Goal: Transaction & Acquisition: Purchase product/service

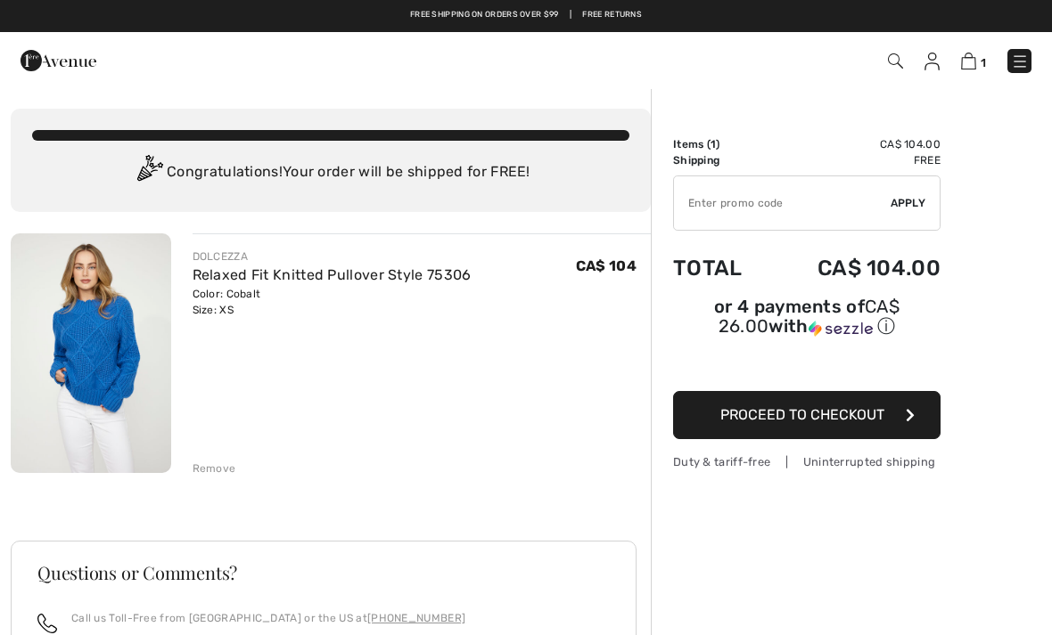
click at [810, 422] on span "Proceed to Checkout" at bounding box center [802, 414] width 164 height 17
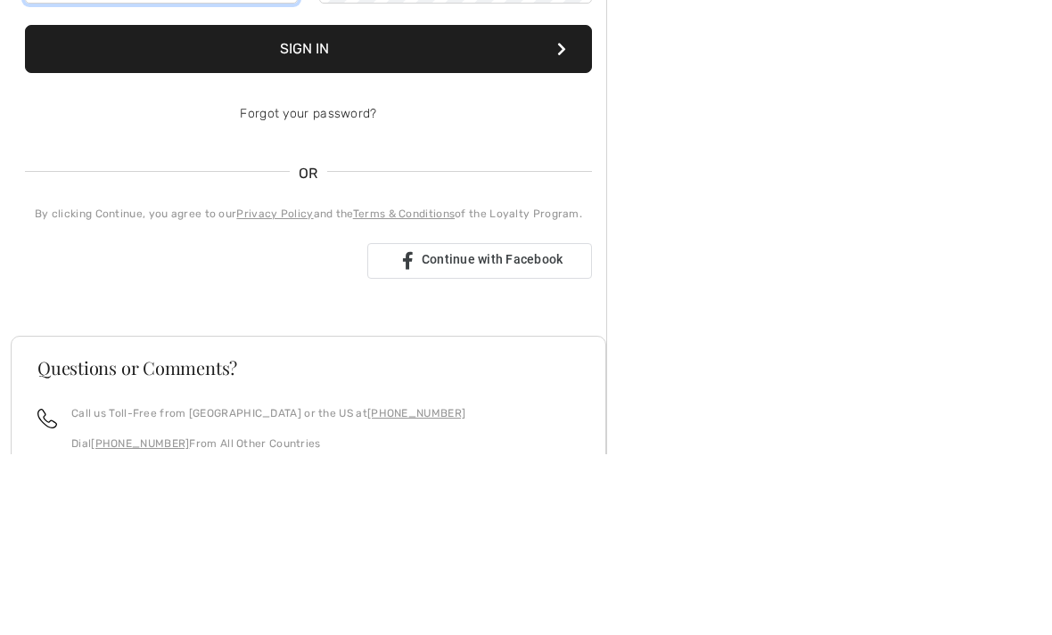
type input "mt.mcintyre@outlook.com"
click at [308, 230] on button "Sign In" at bounding box center [308, 230] width 567 height 48
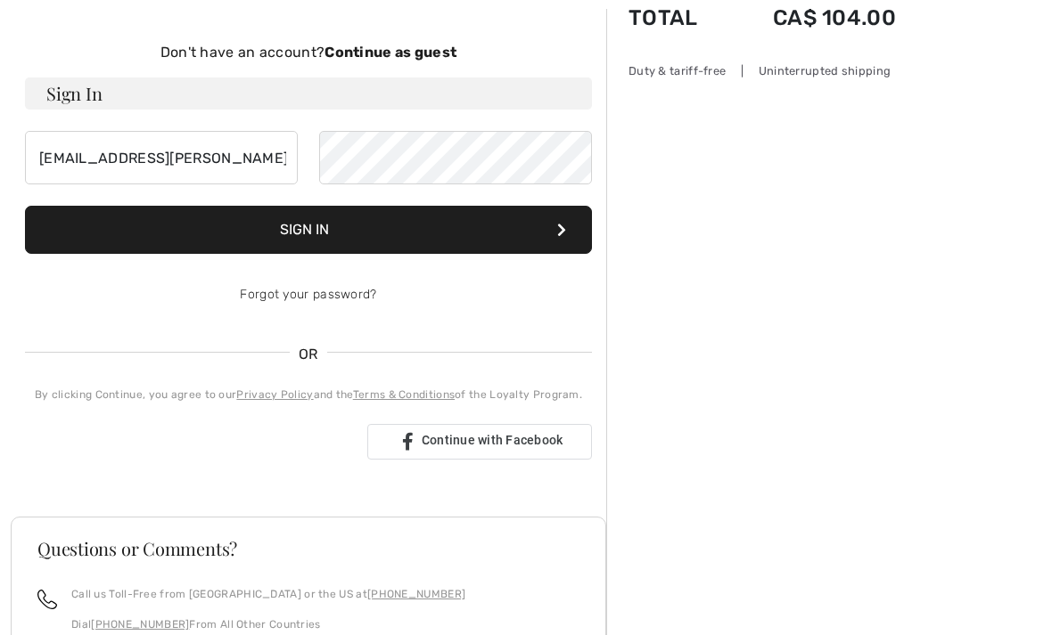
click at [113, 214] on button "Sign In" at bounding box center [308, 230] width 567 height 48
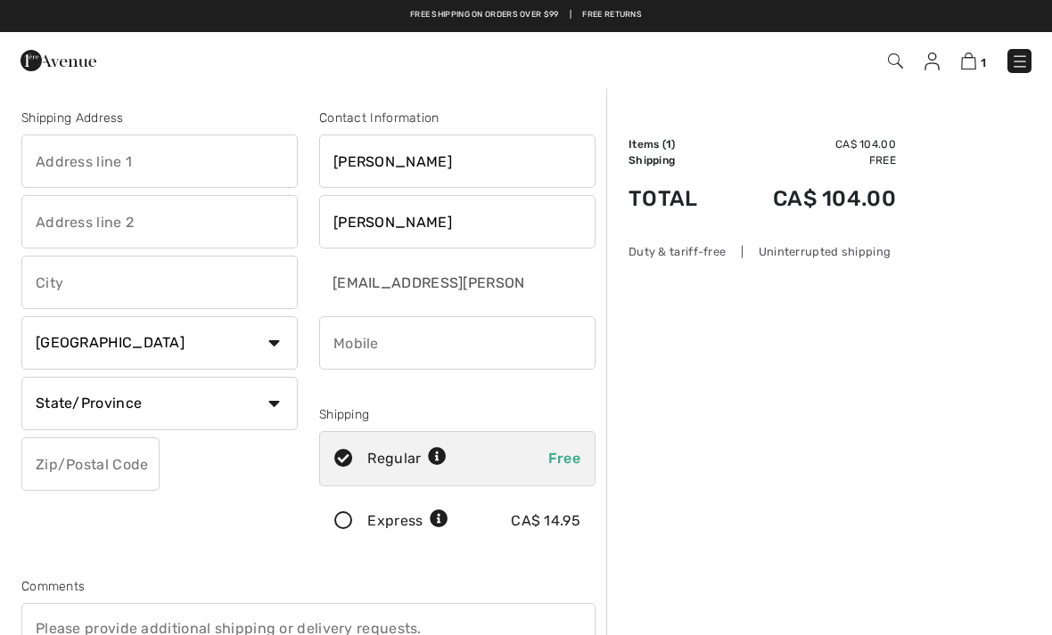
click at [79, 159] on input "text" at bounding box center [159, 161] width 276 height 53
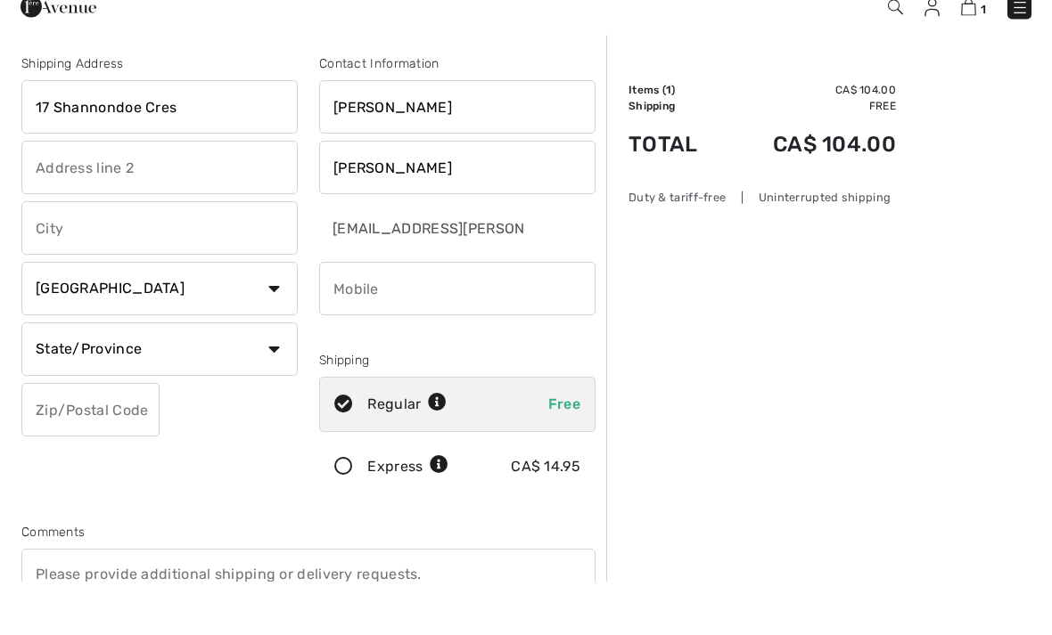
type input "17 Shannondoe Cres"
click at [191, 256] on input "text" at bounding box center [159, 282] width 276 height 53
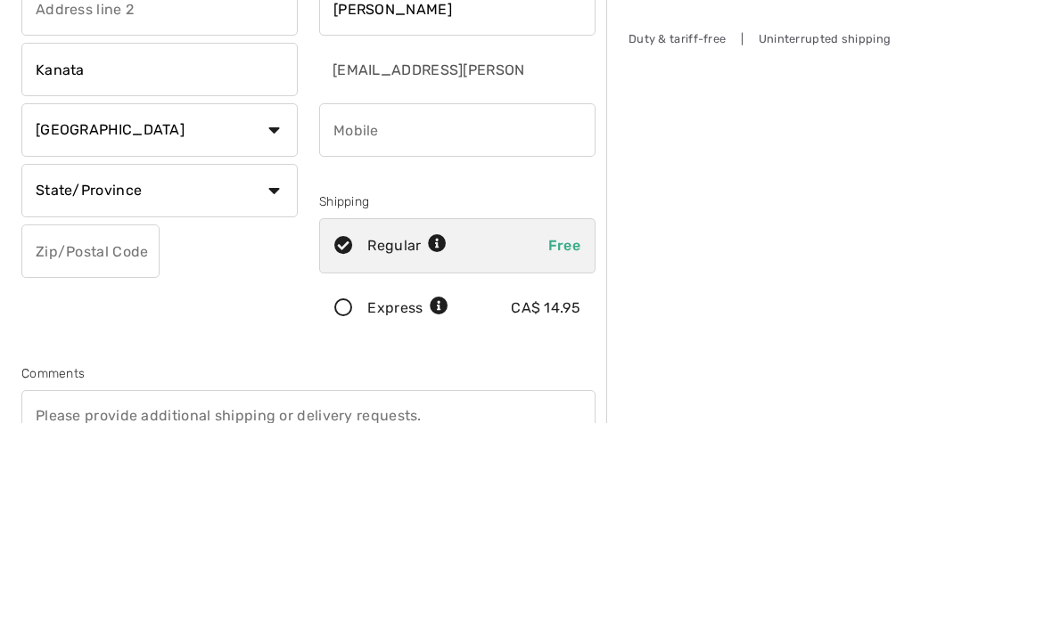
type input "Kanata"
click at [251, 377] on select "State/Province Alberta British Columbia Manitoba New Brunswick Newfoundland and…" at bounding box center [159, 403] width 276 height 53
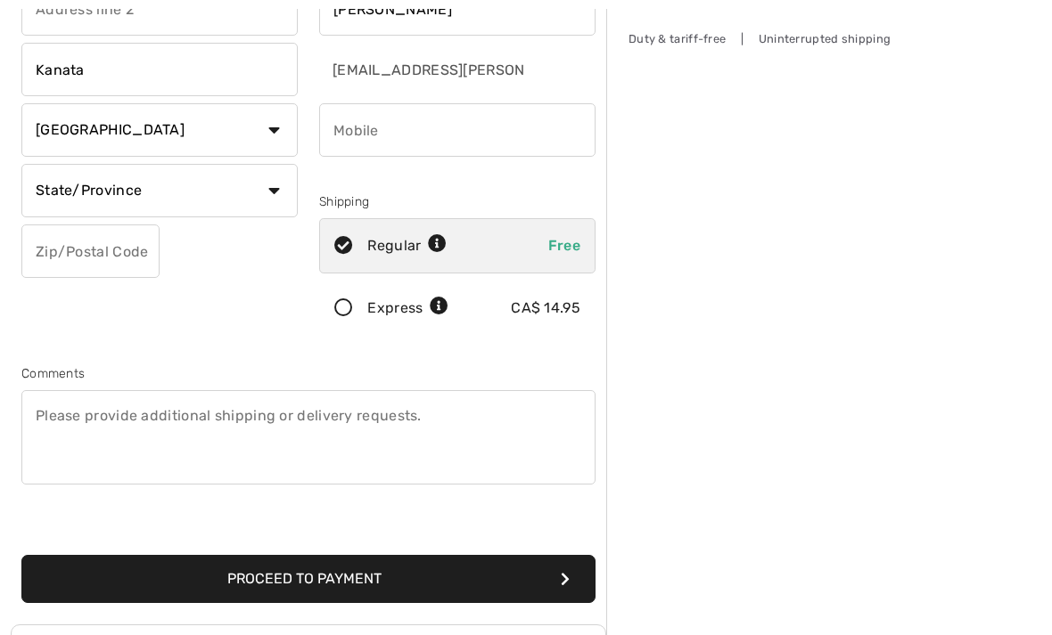
select select "ON"
click at [130, 266] on input "text" at bounding box center [90, 251] width 138 height 53
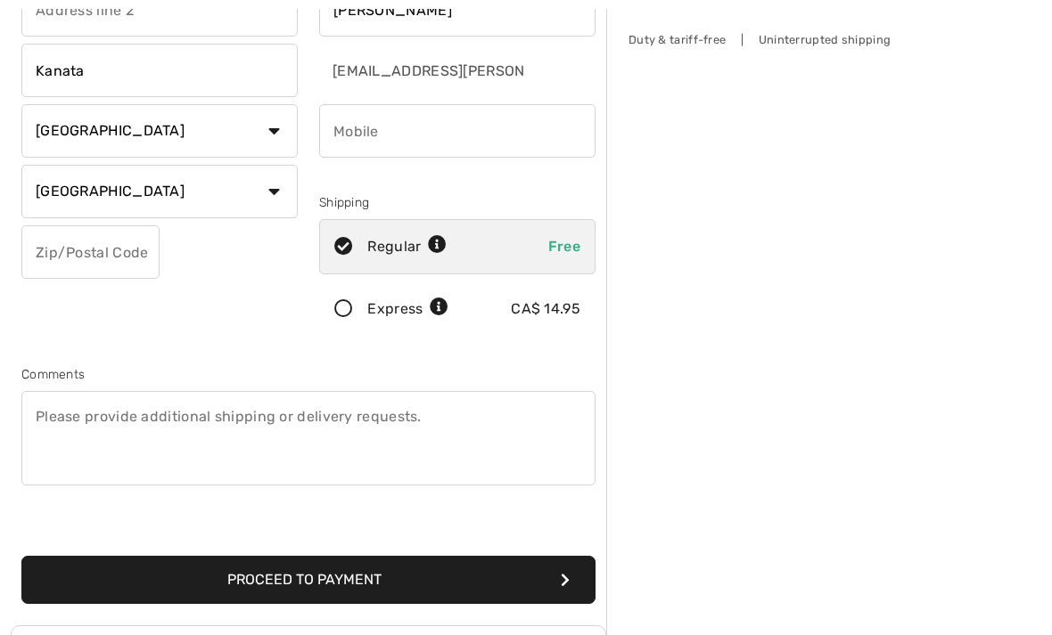
click at [78, 247] on input "text" at bounding box center [90, 251] width 138 height 53
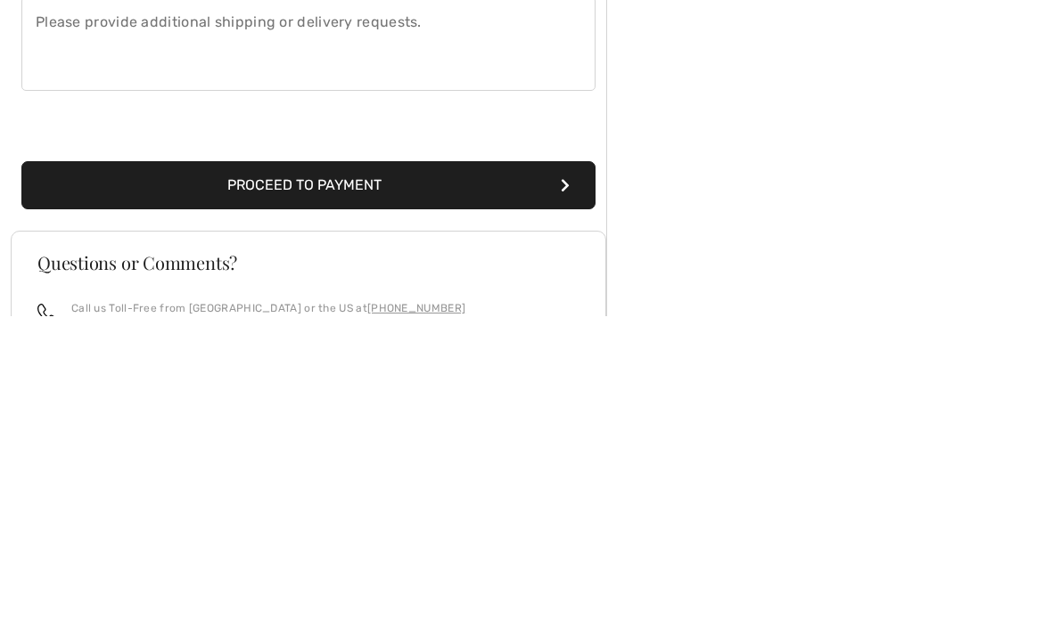
type input "K2M2H1"
click at [77, 480] on button "Proceed to Payment" at bounding box center [308, 504] width 574 height 48
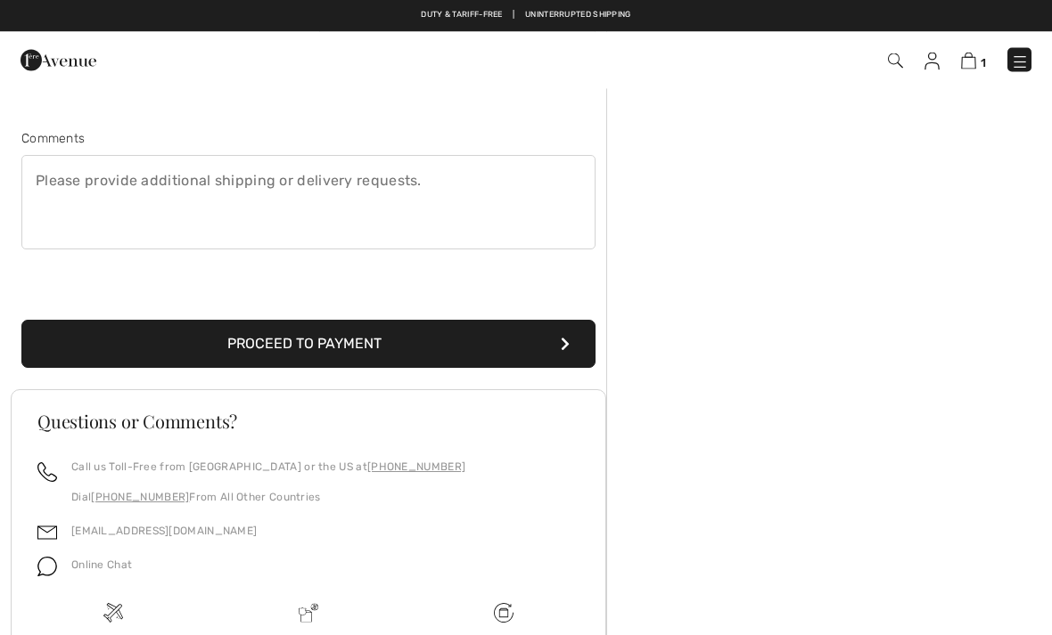
scroll to position [188, 0]
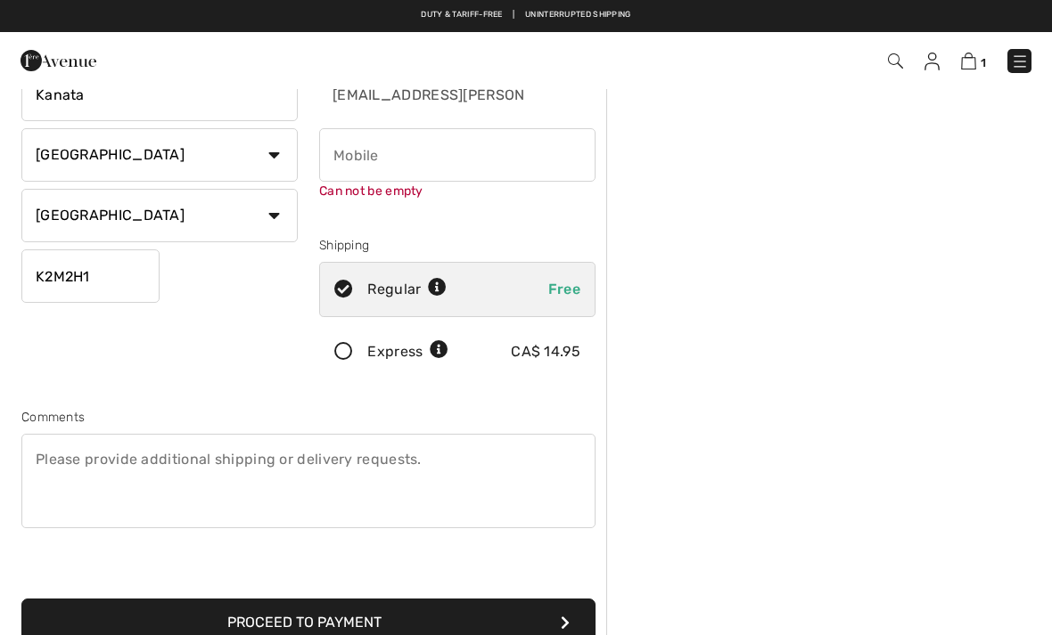
click at [365, 159] on input "phone" at bounding box center [457, 154] width 276 height 53
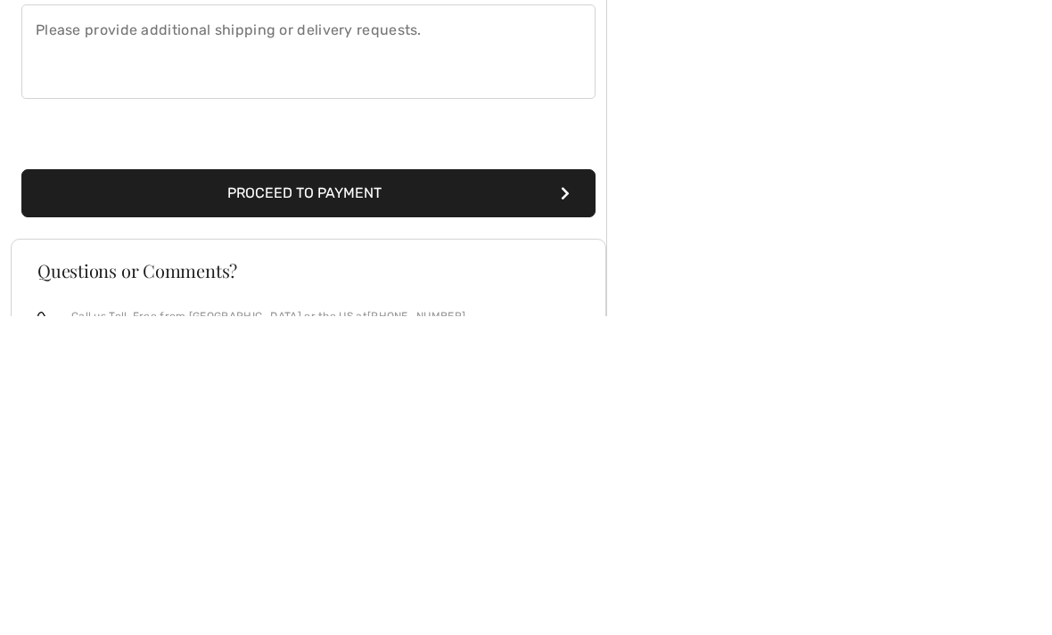
type input "6137971592"
click at [348, 219] on div "Shipping Address 17 Shannondoe Cres Kanata Country Canada United States Afghani…" at bounding box center [308, 162] width 595 height 791
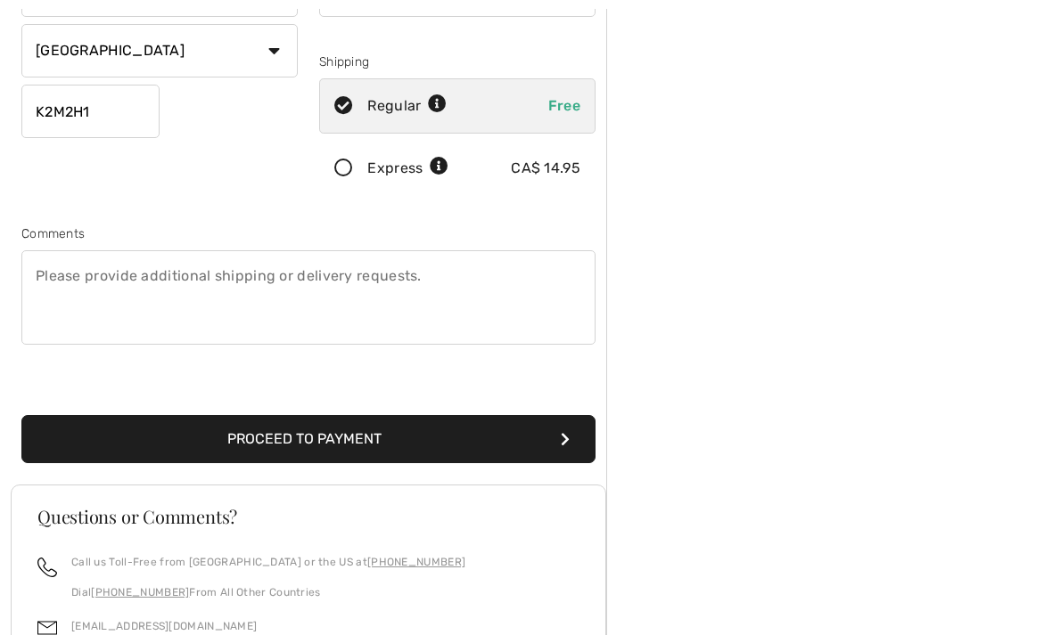
scroll to position [352, 0]
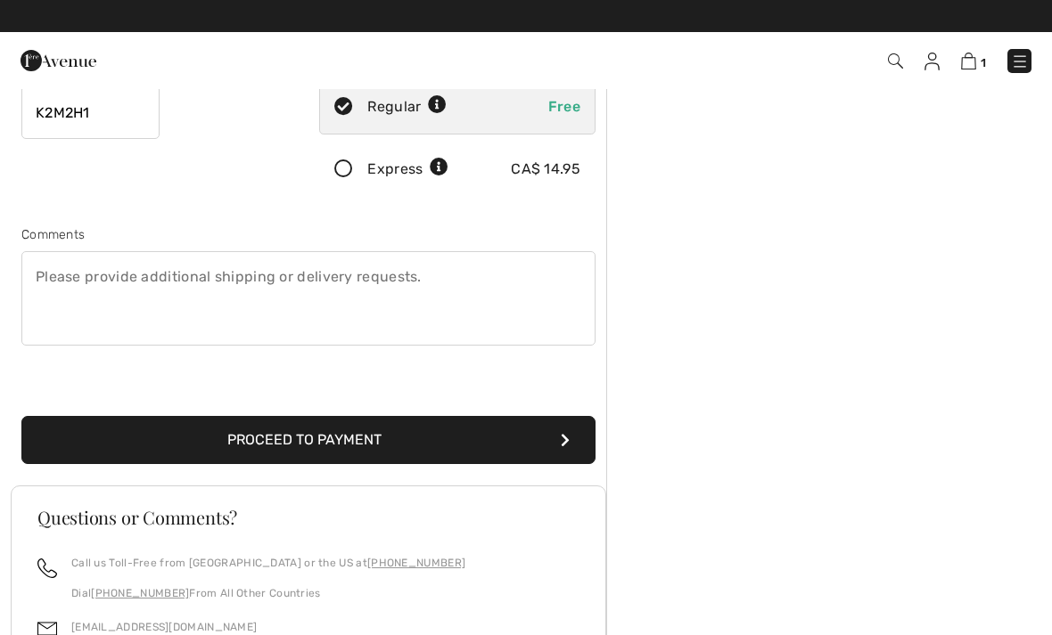
click at [203, 432] on button "Proceed to Payment" at bounding box center [308, 440] width 574 height 48
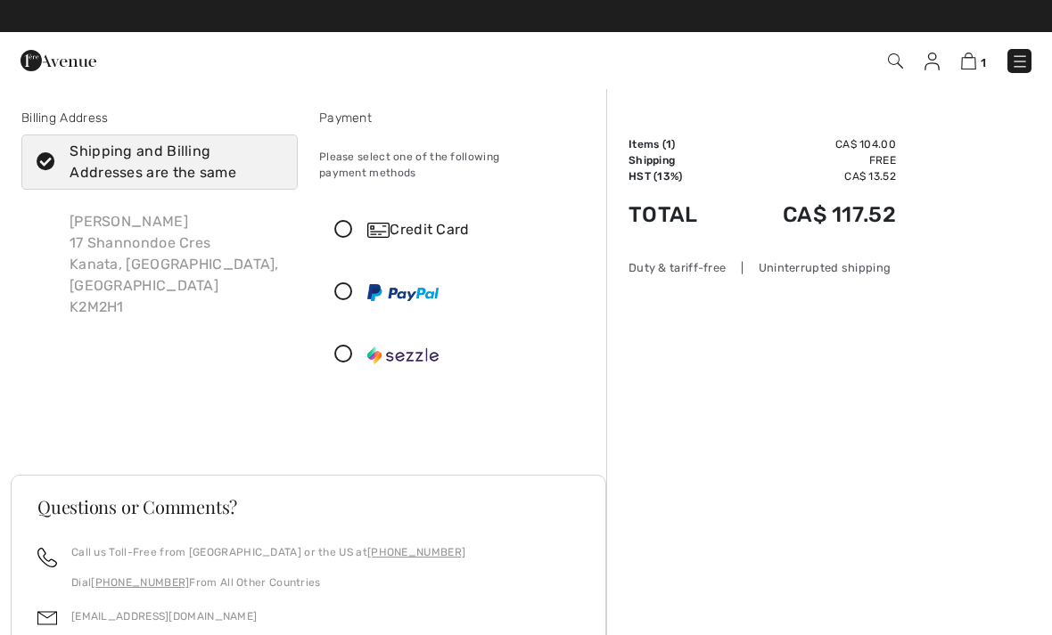
click at [938, 53] on img at bounding box center [931, 62] width 15 height 18
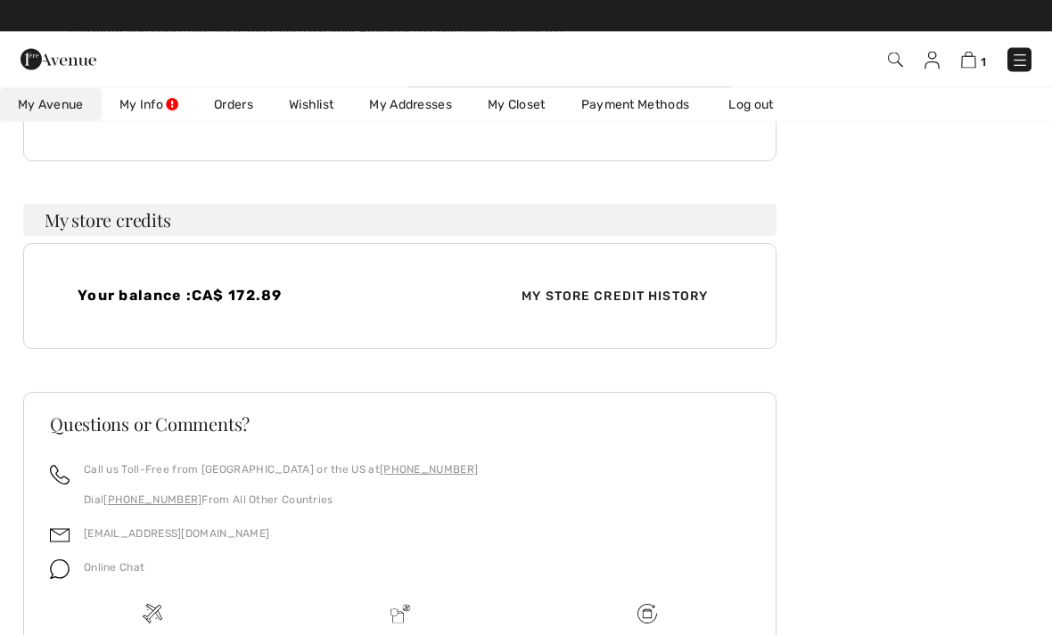
scroll to position [316, 0]
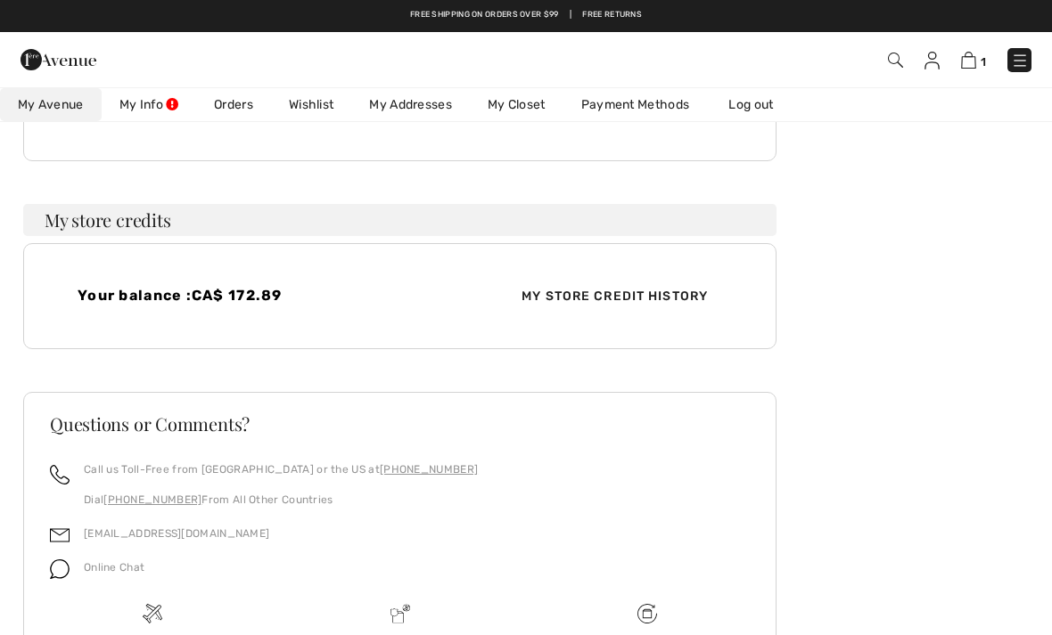
click at [606, 295] on span "My Store Credit History" at bounding box center [614, 296] width 215 height 19
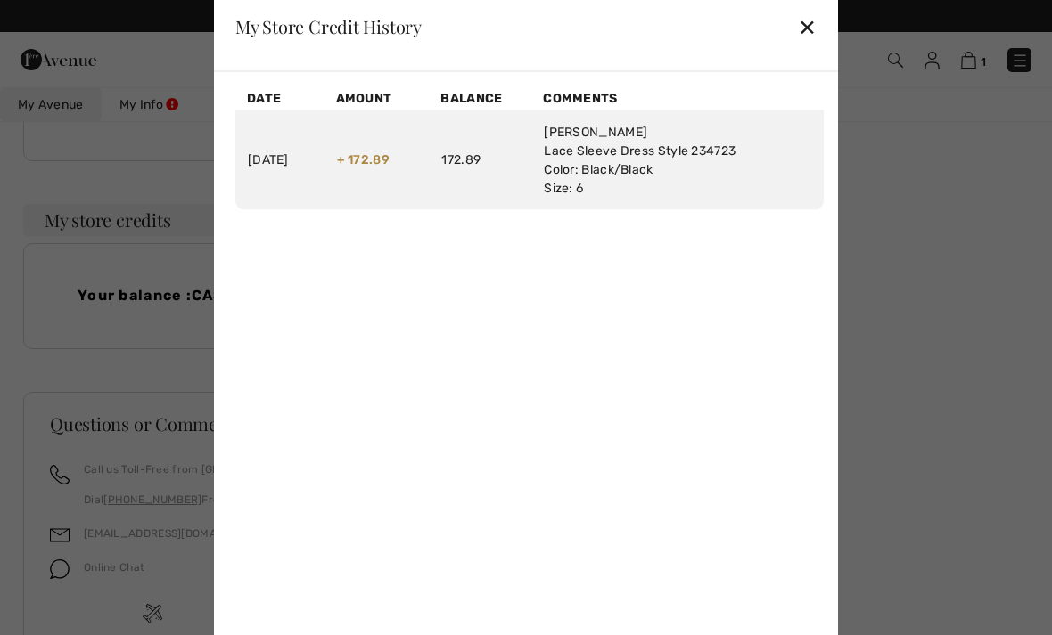
click at [803, 45] on div "✕" at bounding box center [807, 26] width 19 height 37
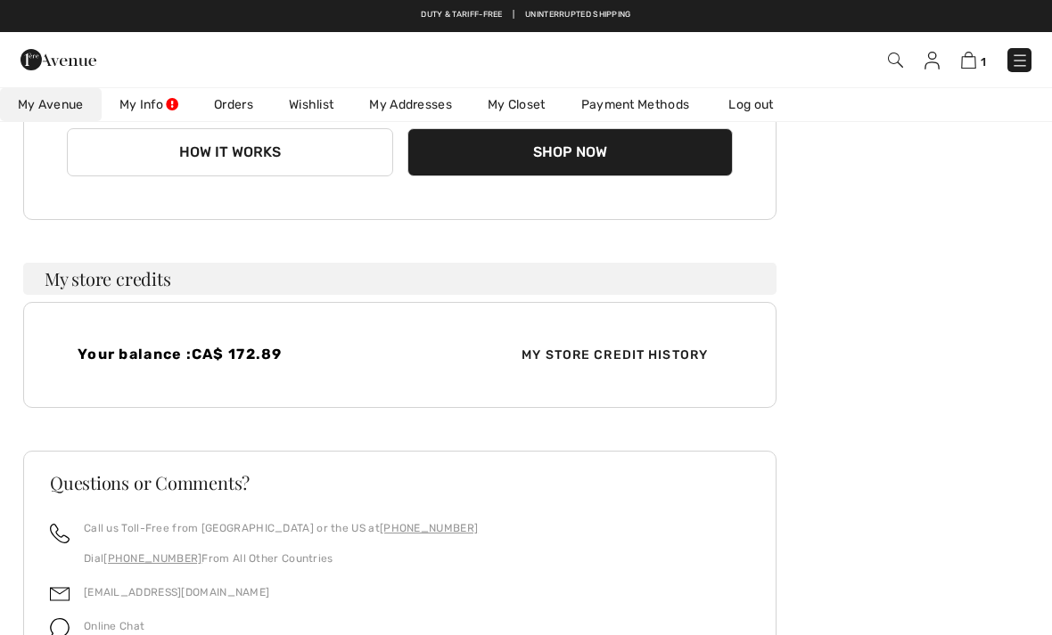
scroll to position [0, 0]
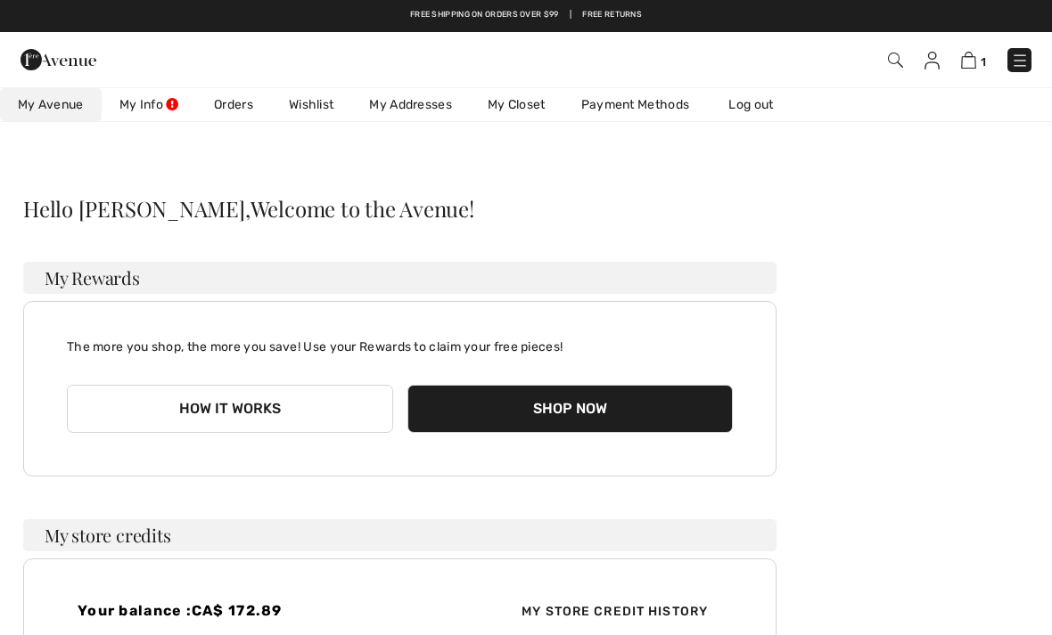
click at [971, 65] on img at bounding box center [968, 60] width 15 height 17
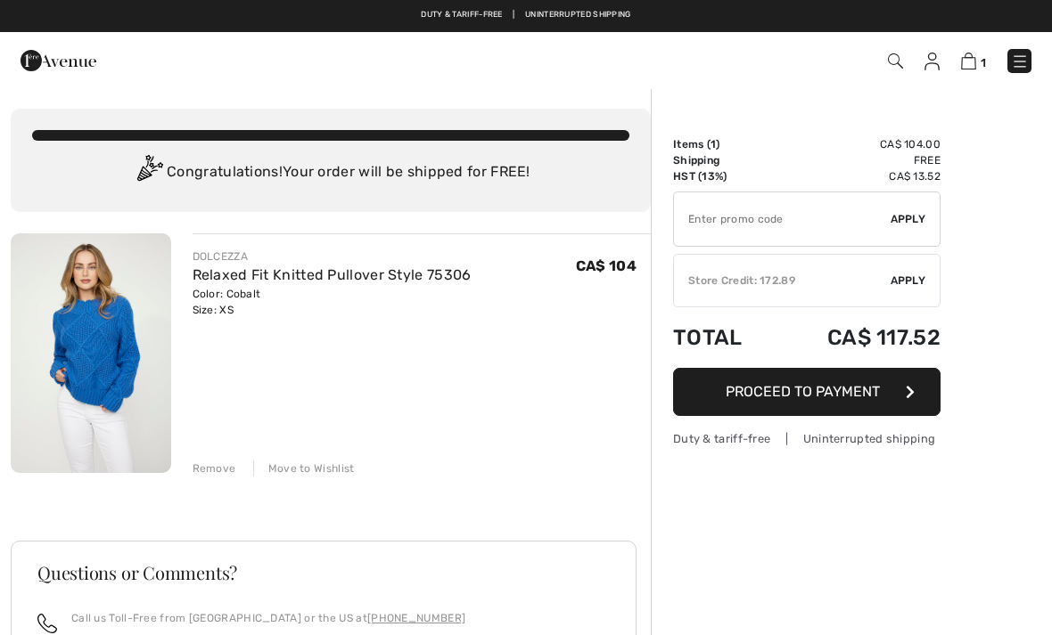
checkbox input "true"
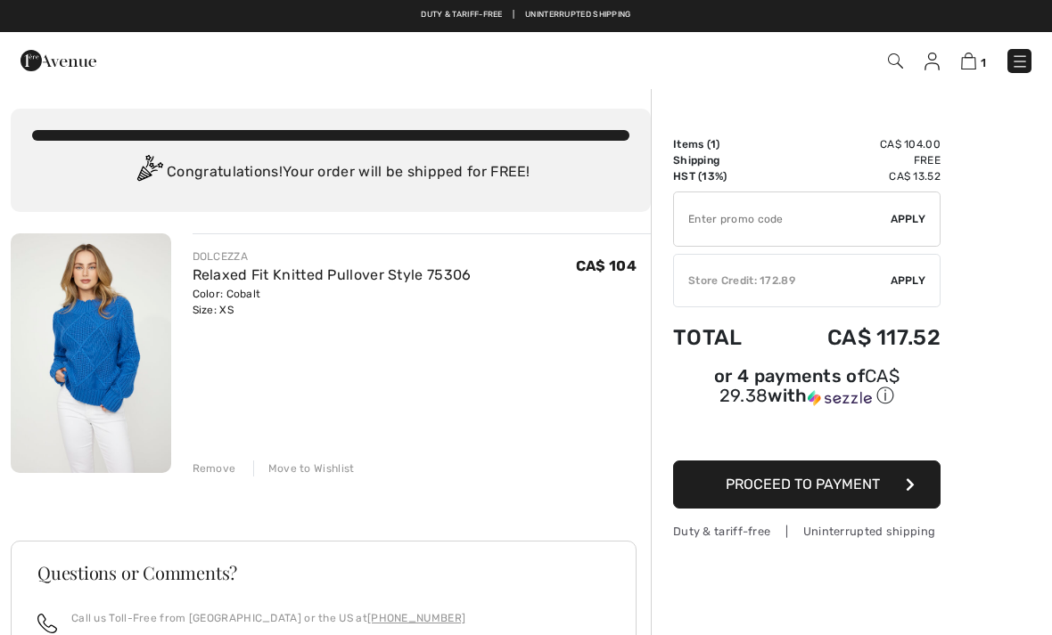
click at [906, 279] on span "Apply" at bounding box center [908, 281] width 36 height 16
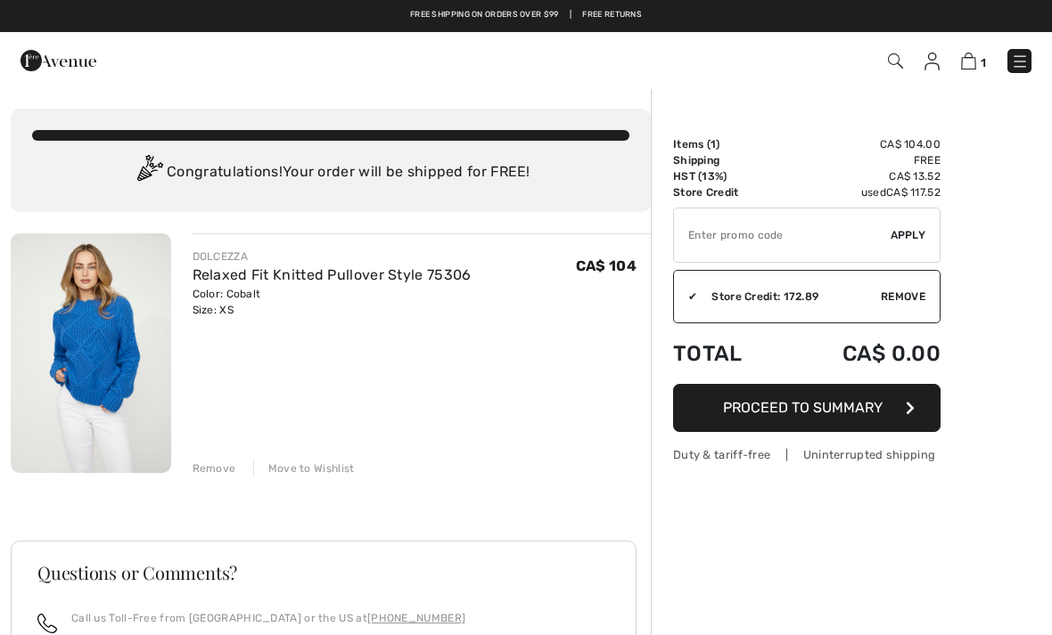
click at [806, 408] on span "Proceed to Summary" at bounding box center [803, 407] width 160 height 17
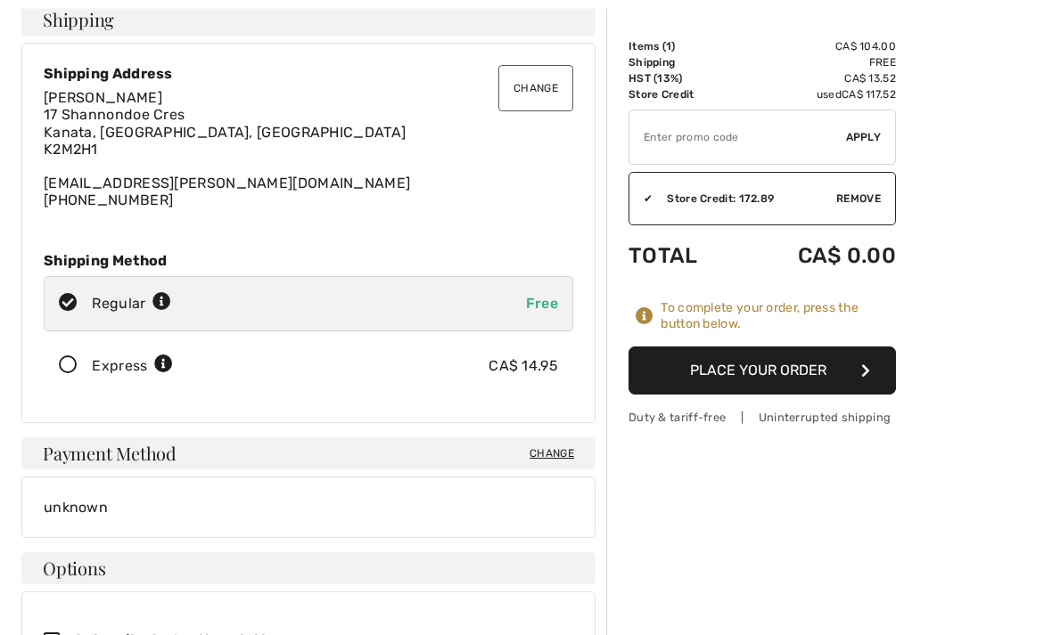
scroll to position [98, 0]
click at [765, 369] on button "Place Your Order" at bounding box center [761, 371] width 267 height 48
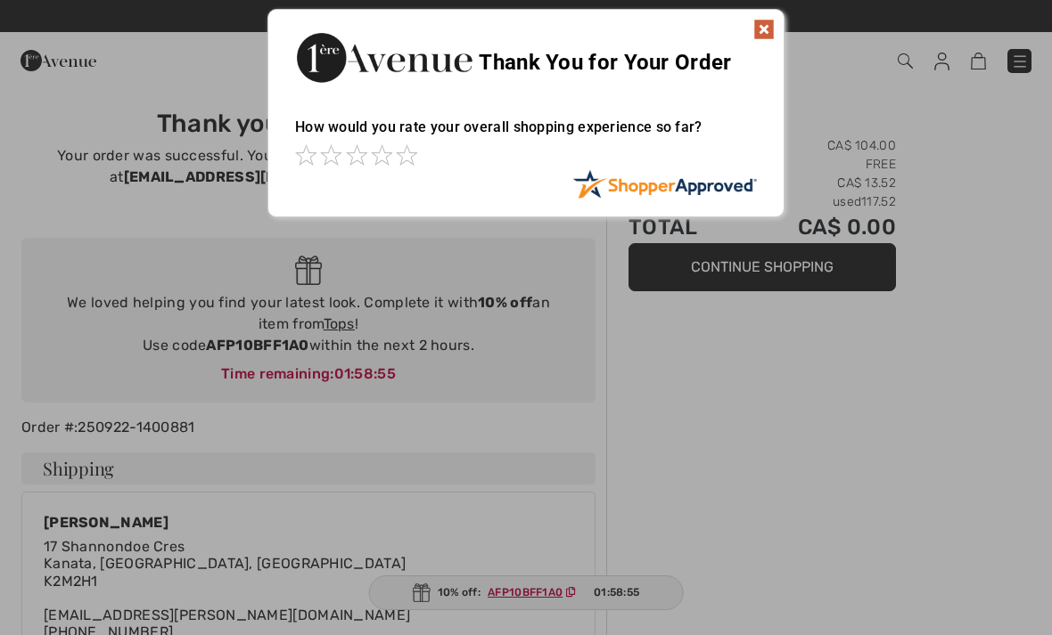
click at [770, 30] on img at bounding box center [763, 29] width 21 height 21
